Goal: Task Accomplishment & Management: Complete application form

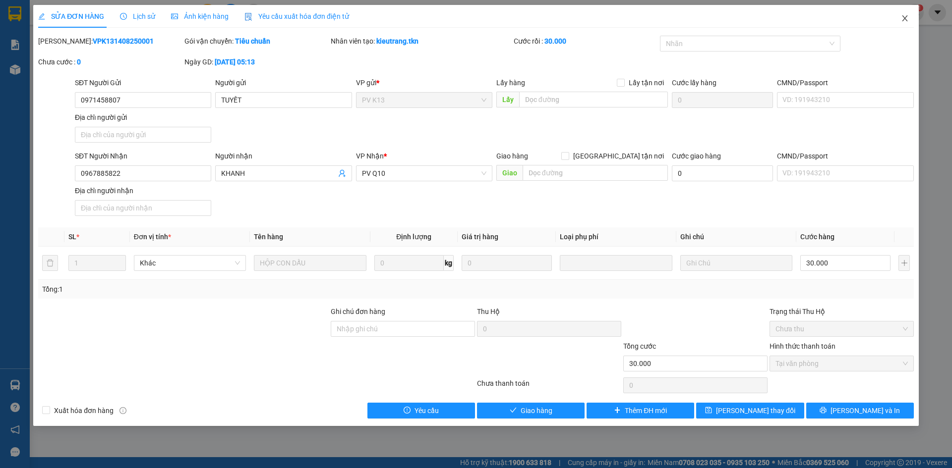
click at [898, 21] on span "Close" at bounding box center [905, 19] width 28 height 28
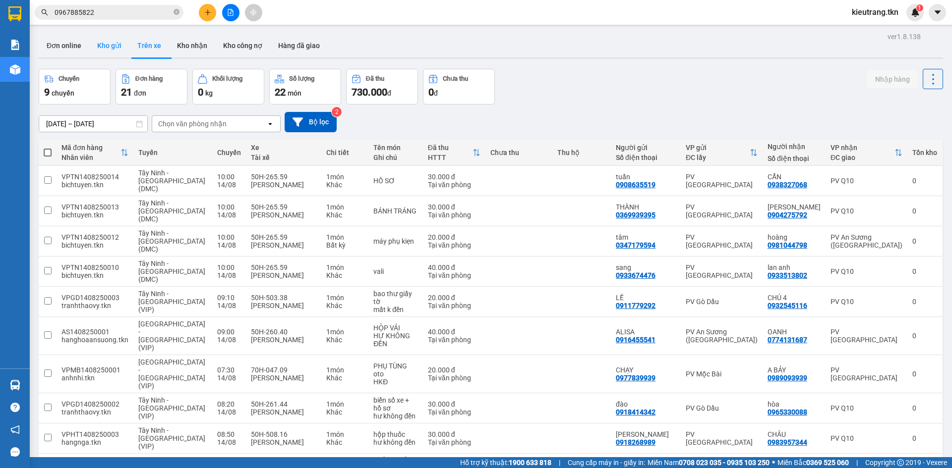
click at [113, 45] on button "Kho gửi" at bounding box center [109, 46] width 40 height 24
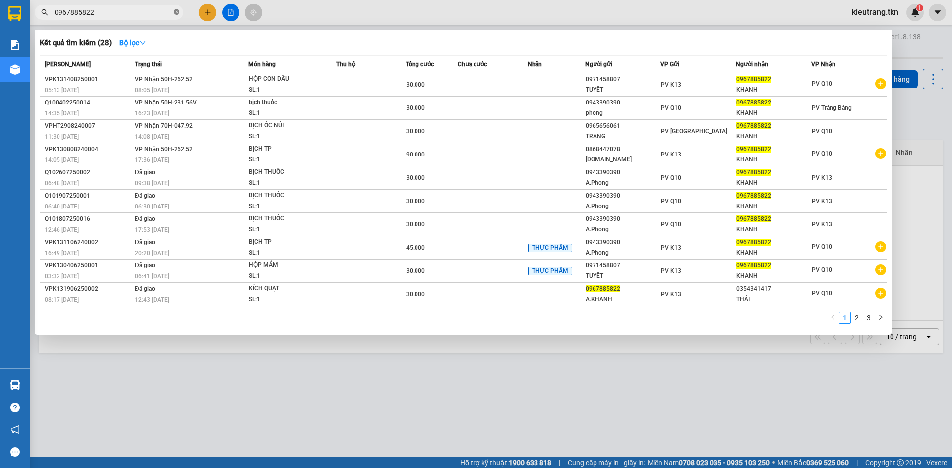
click at [179, 13] on icon "close-circle" at bounding box center [176, 12] width 6 height 6
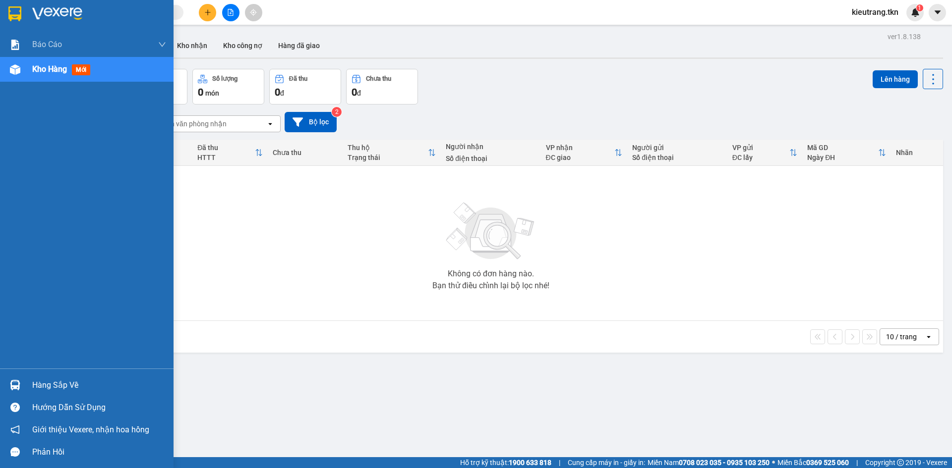
click at [41, 382] on div "Hàng sắp về" at bounding box center [99, 385] width 134 height 15
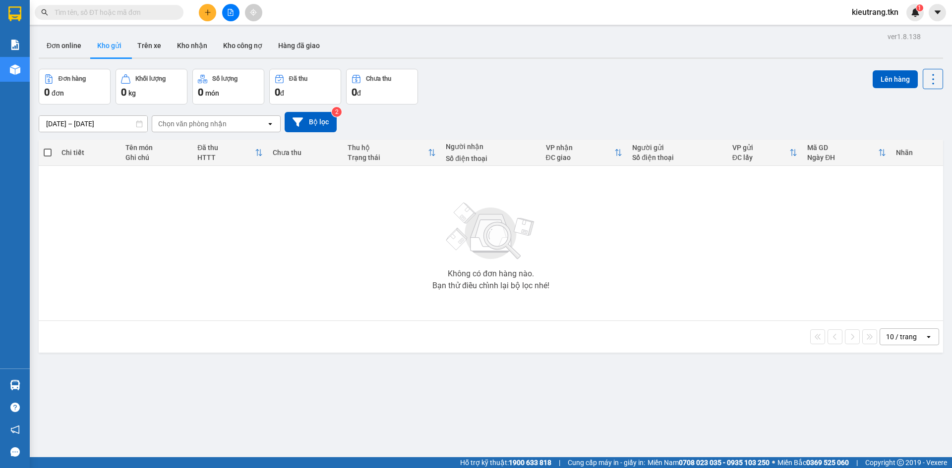
click at [373, 219] on section "Kết quả tìm kiếm ( 28 ) Bộ lọc Mã ĐH Trạng thái Món hàng Thu hộ Tổng cước Chưa …" at bounding box center [476, 234] width 952 height 468
click at [193, 43] on button "Kho nhận" at bounding box center [192, 46] width 46 height 24
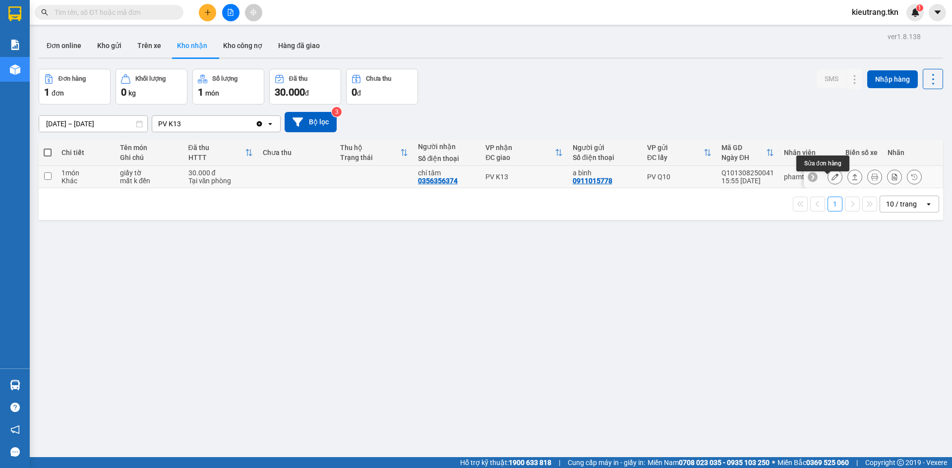
click at [828, 181] on button at bounding box center [835, 177] width 14 height 17
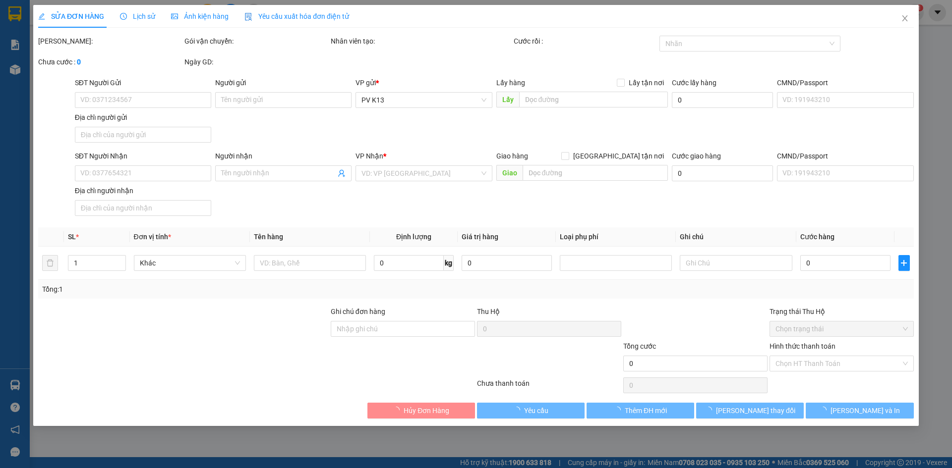
type input "0911015778"
type input "a bình"
type input "0356356374"
type input "chí tâm"
type input "30.000"
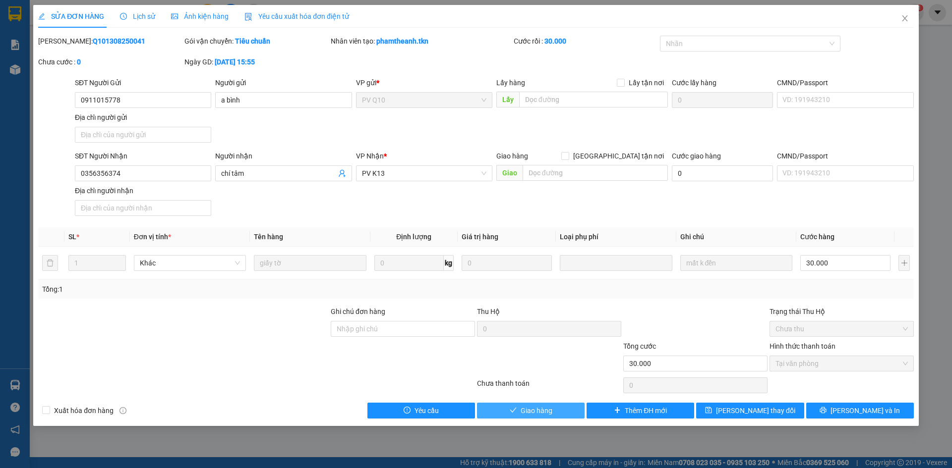
click at [531, 416] on span "Giao hàng" at bounding box center [536, 410] width 32 height 11
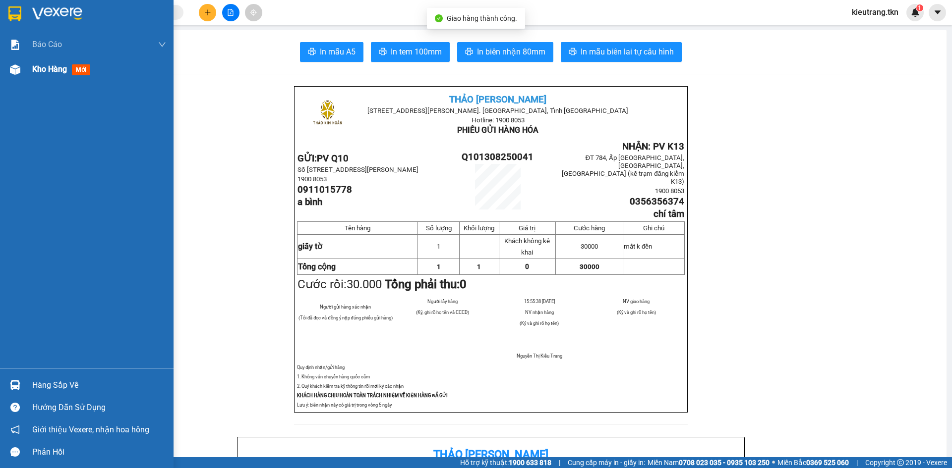
click at [45, 70] on span "Kho hàng" at bounding box center [49, 68] width 35 height 9
